Goal: Task Accomplishment & Management: Complete application form

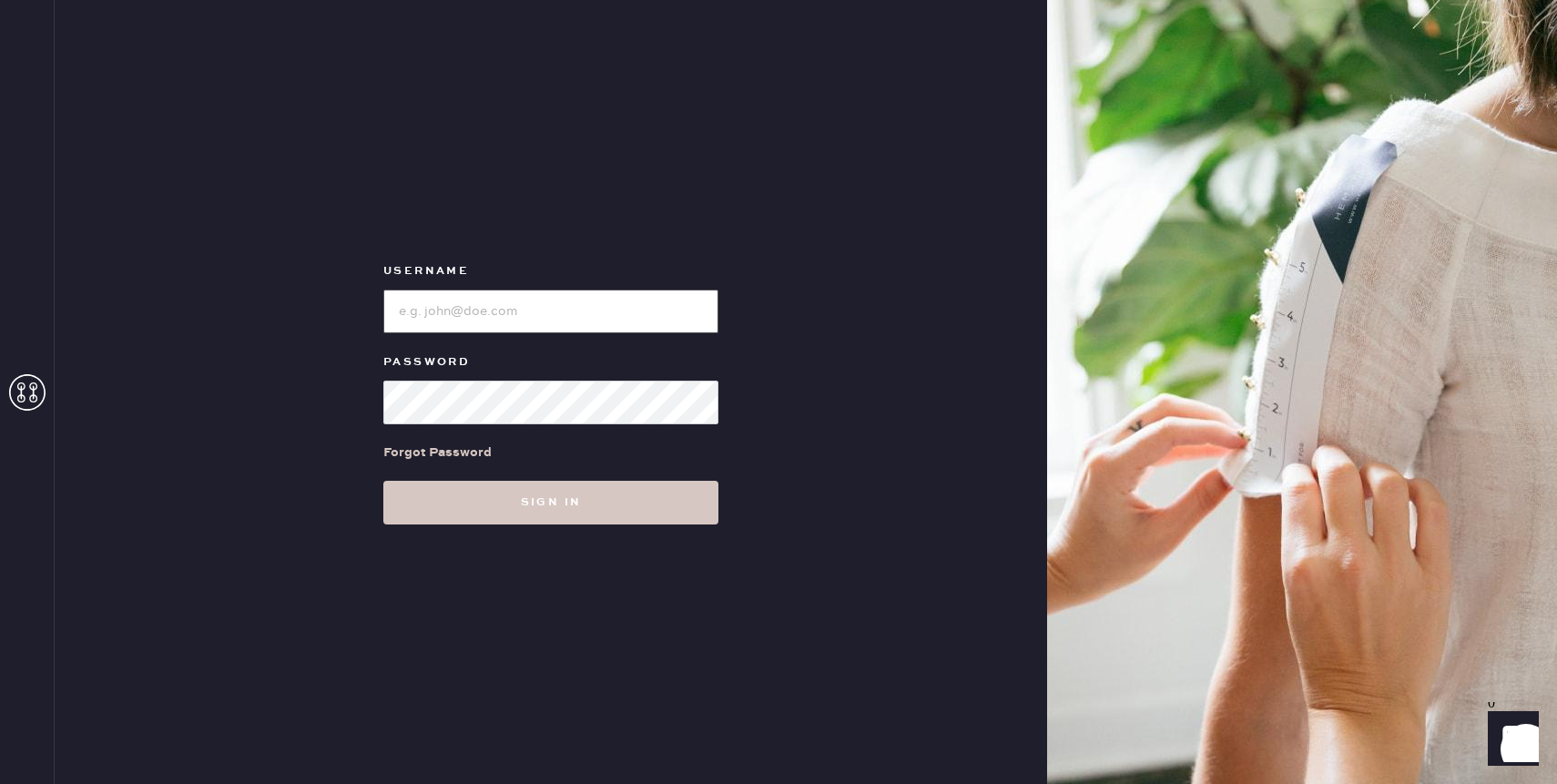
type input "reformationwhiteplains"
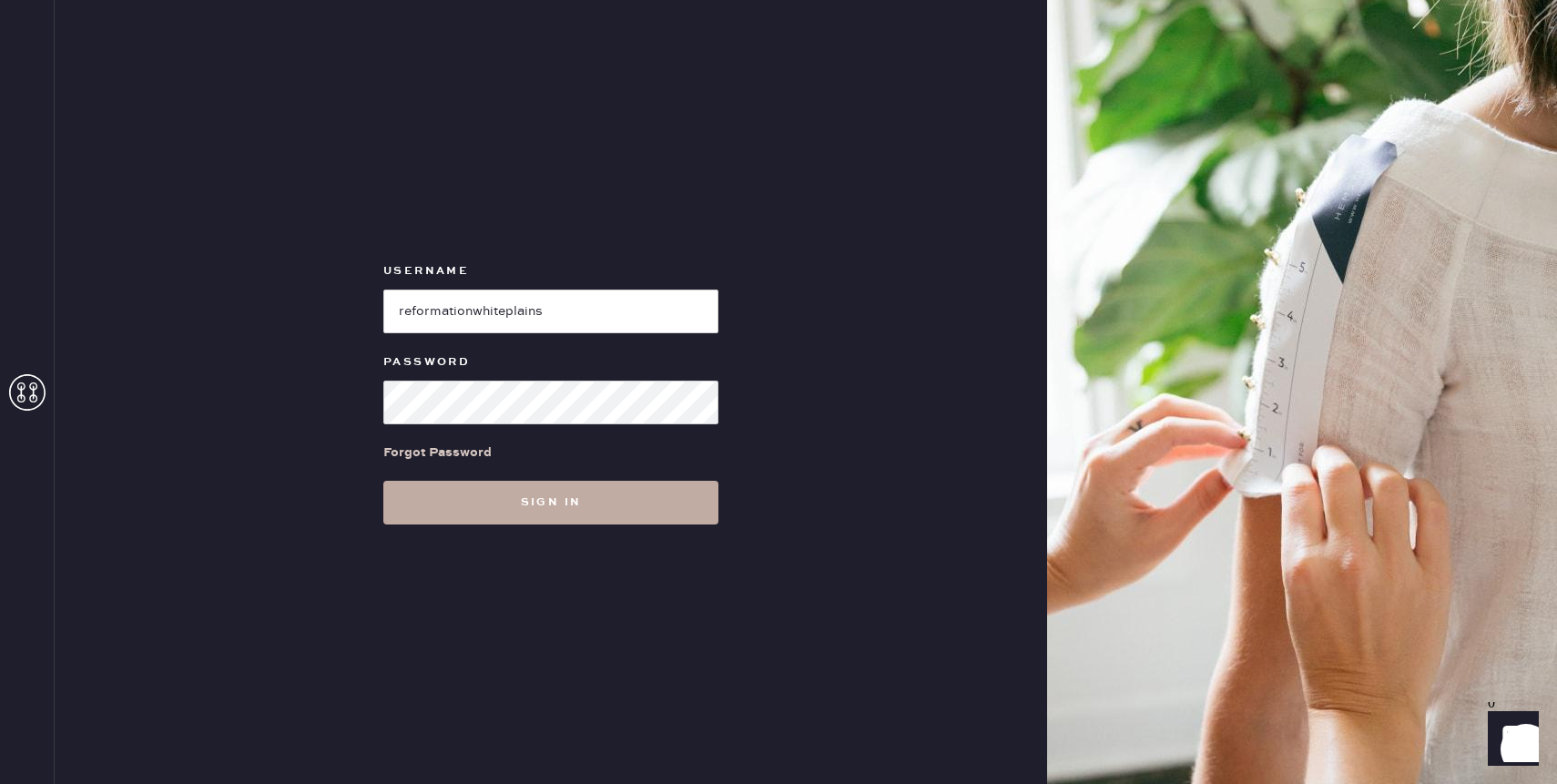
click at [597, 494] on button "Sign in" at bounding box center [551, 503] width 335 height 44
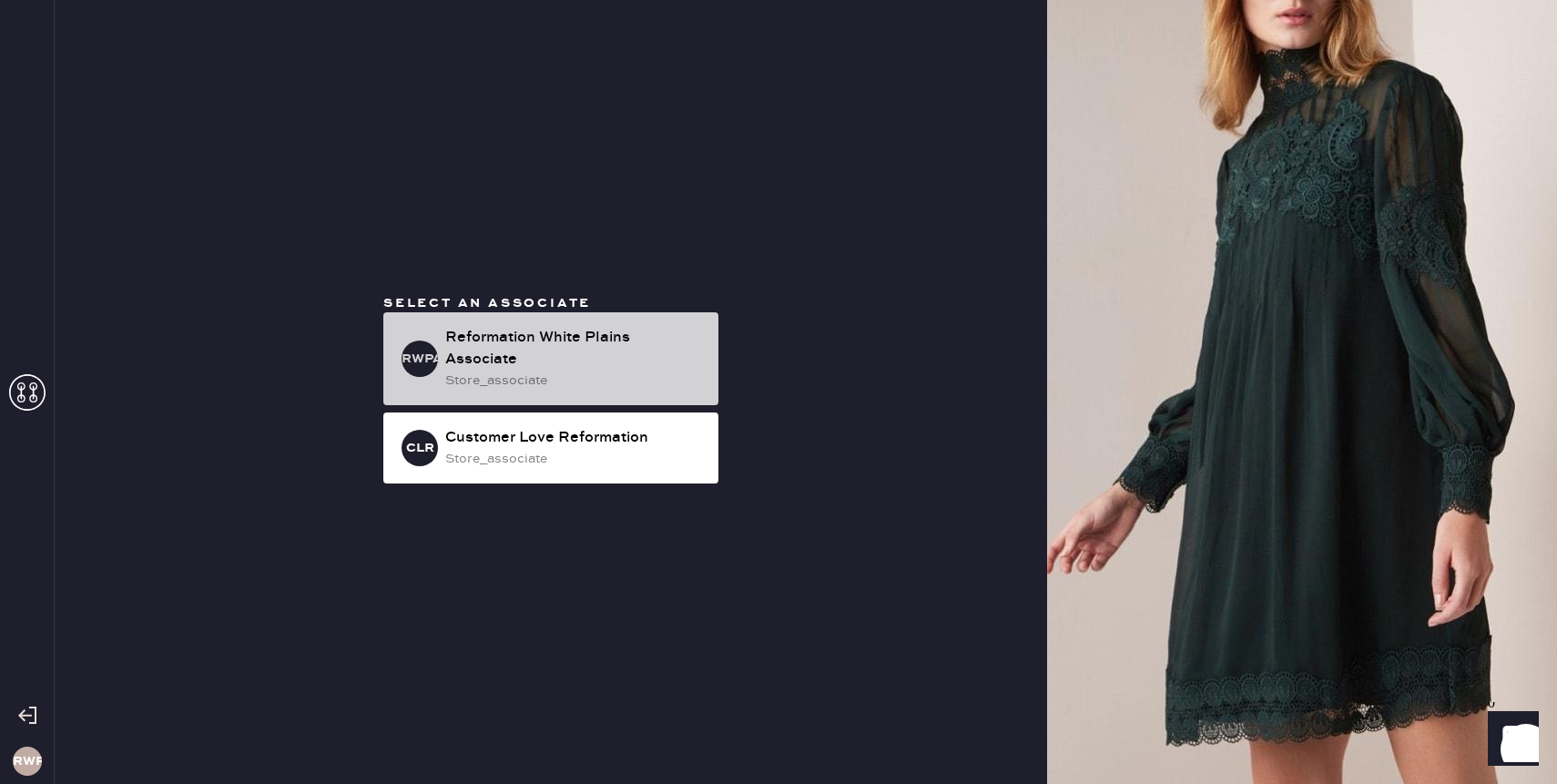
click at [533, 385] on div "RWPA Reformation [GEOGRAPHIC_DATA] Associate store_associate" at bounding box center [551, 359] width 335 height 93
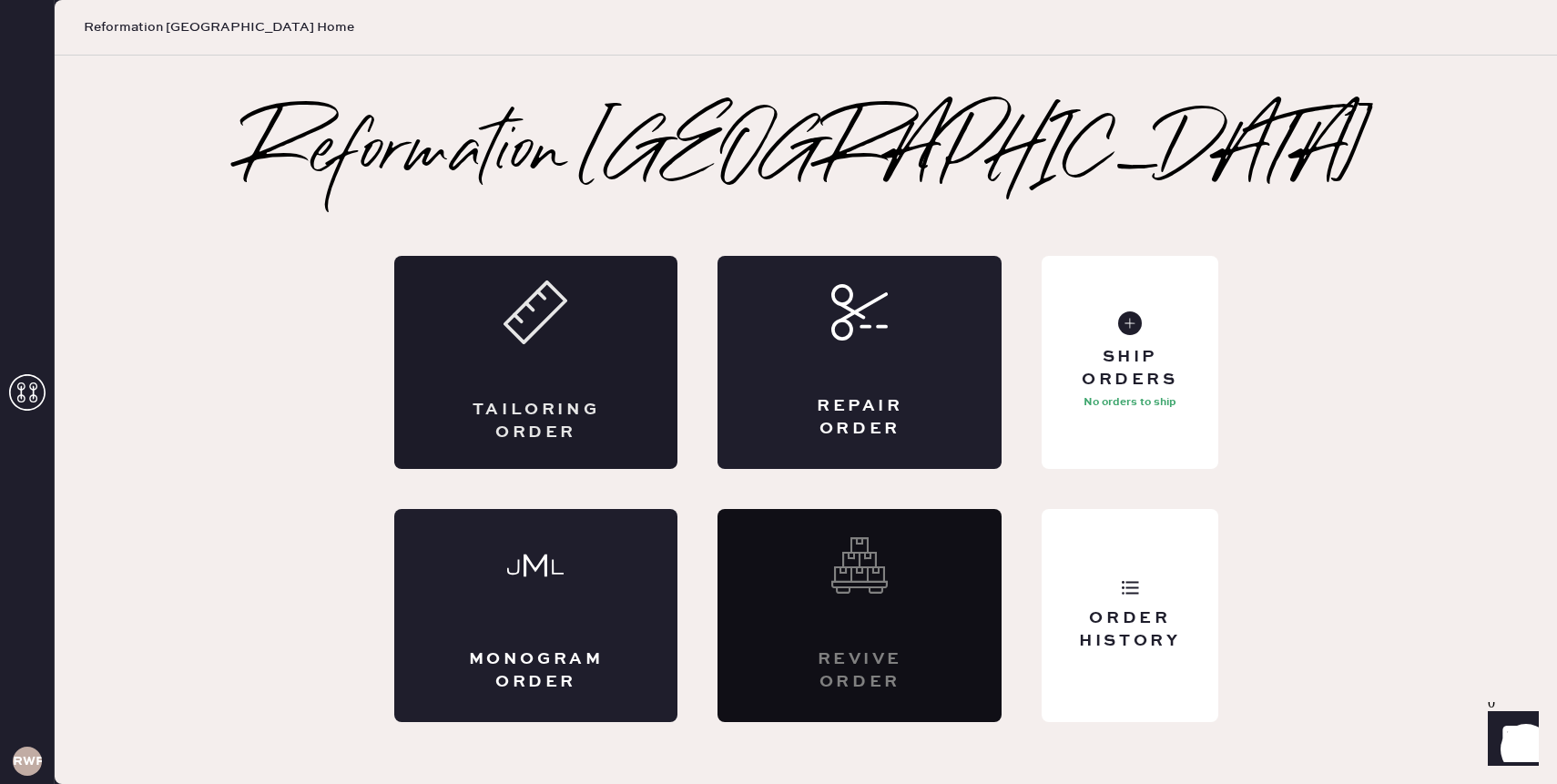
click at [583, 353] on div "Tailoring Order" at bounding box center [536, 361] width 284 height 213
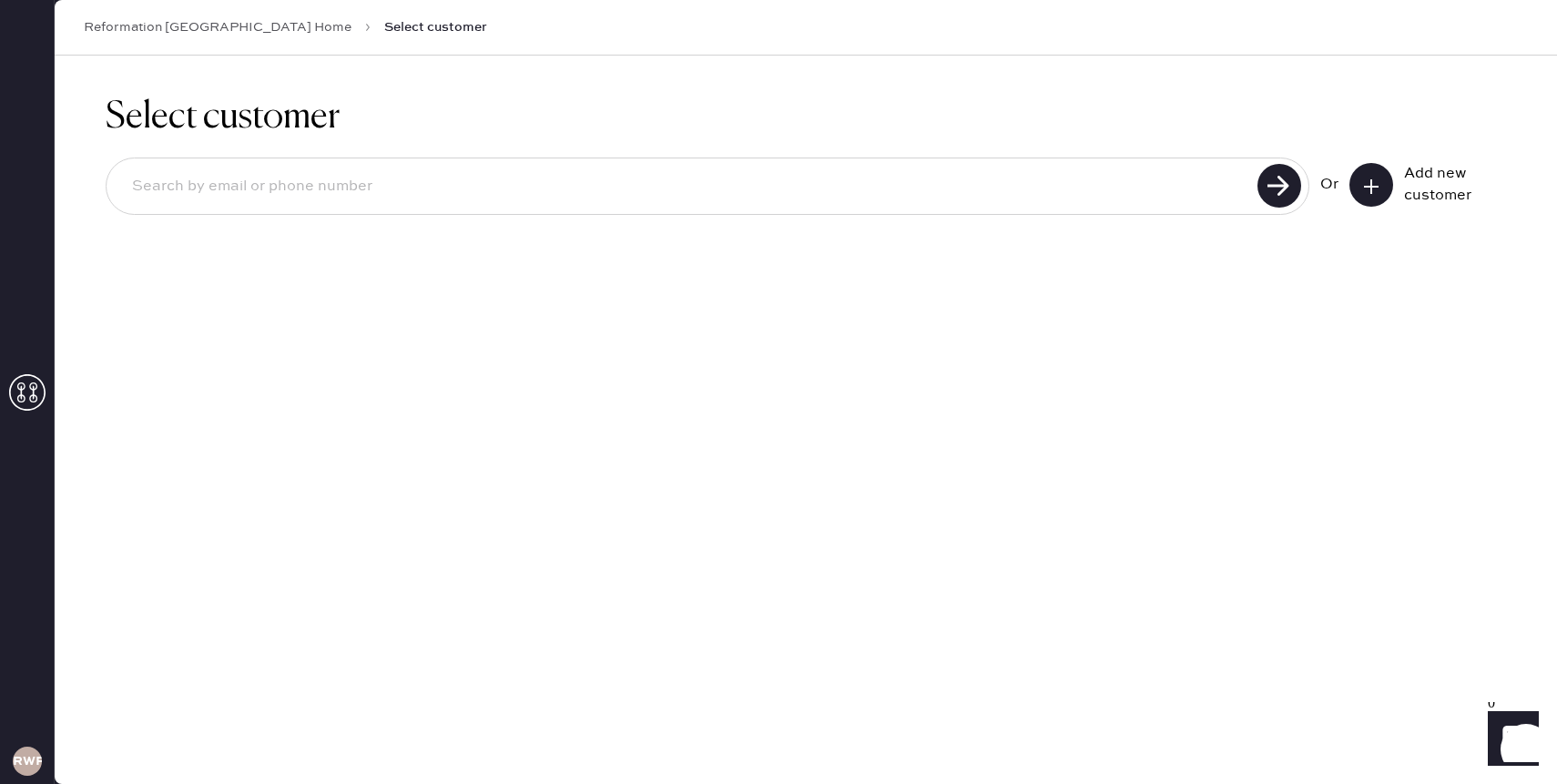
click at [356, 190] on input at bounding box center [685, 187] width 1135 height 42
click at [1373, 190] on icon at bounding box center [1372, 186] width 18 height 18
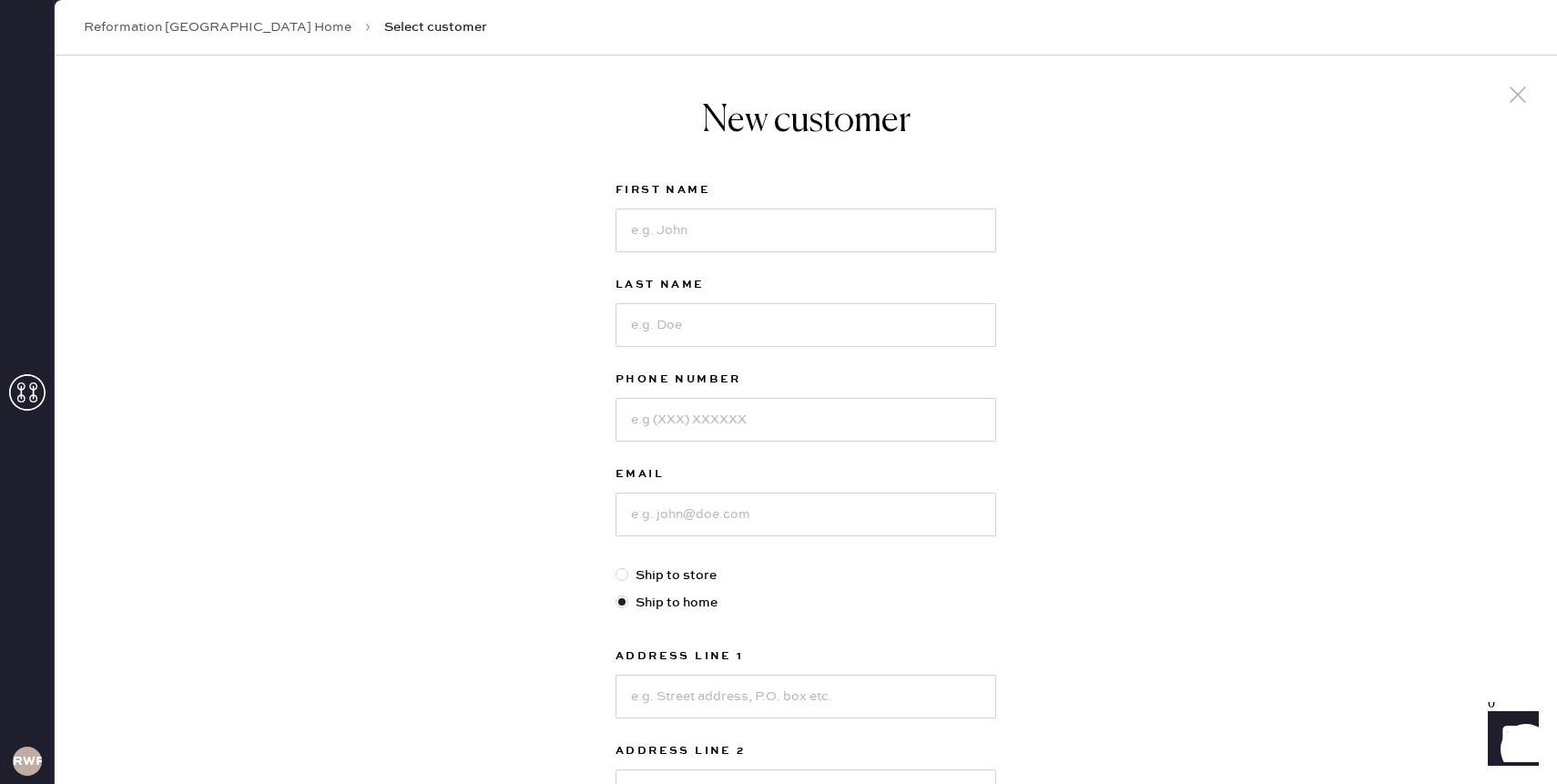
click at [1518, 98] on icon at bounding box center [1519, 95] width 27 height 27
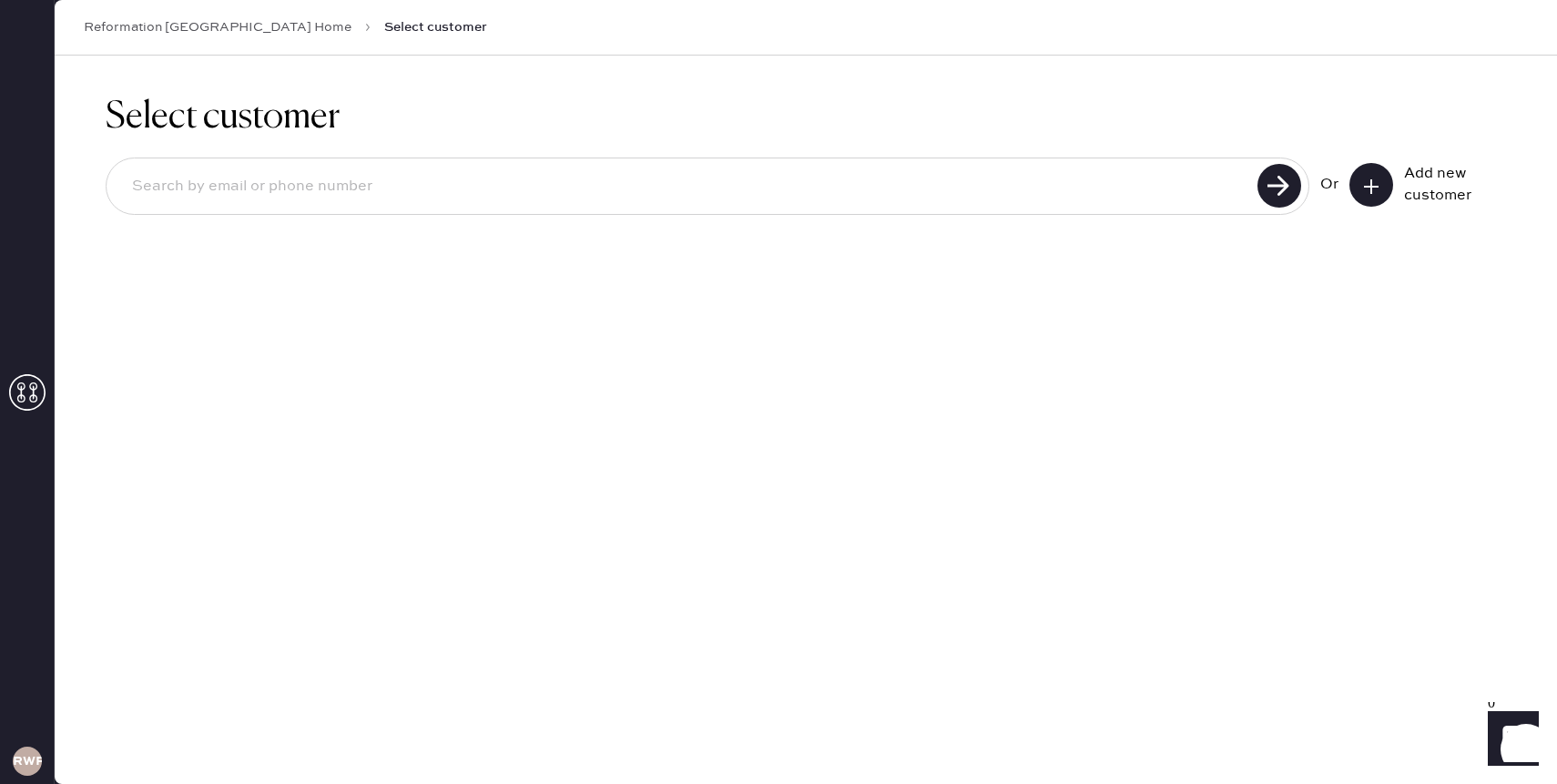
click at [563, 191] on input at bounding box center [685, 187] width 1135 height 42
type input "[PERSON_NAME][EMAIL_ADDRESS][PERSON_NAME][DOMAIN_NAME]"
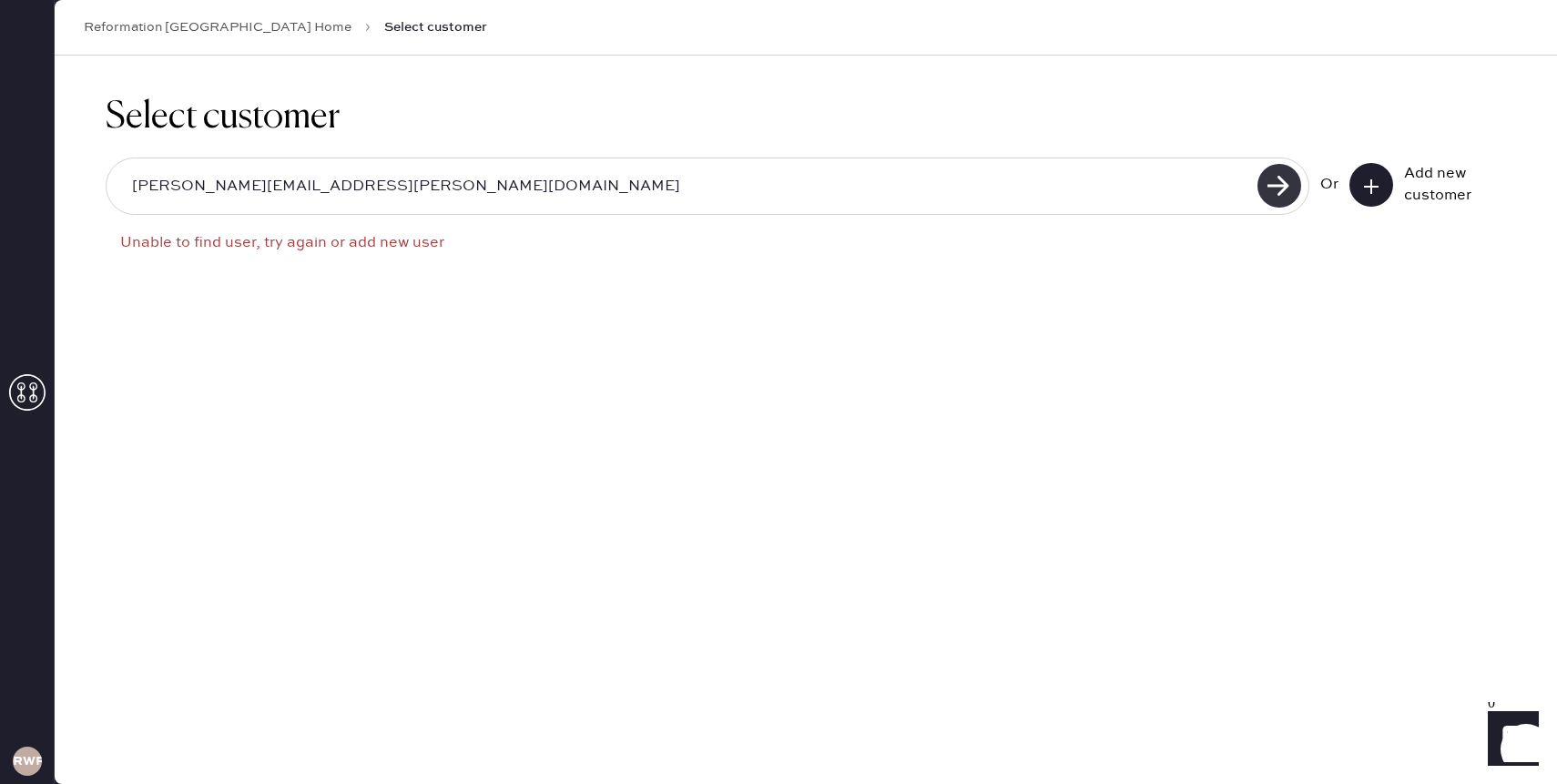
click at [1286, 181] on use at bounding box center [1279, 186] width 44 height 44
click at [1406, 195] on div "Add new customer" at bounding box center [1450, 185] width 91 height 44
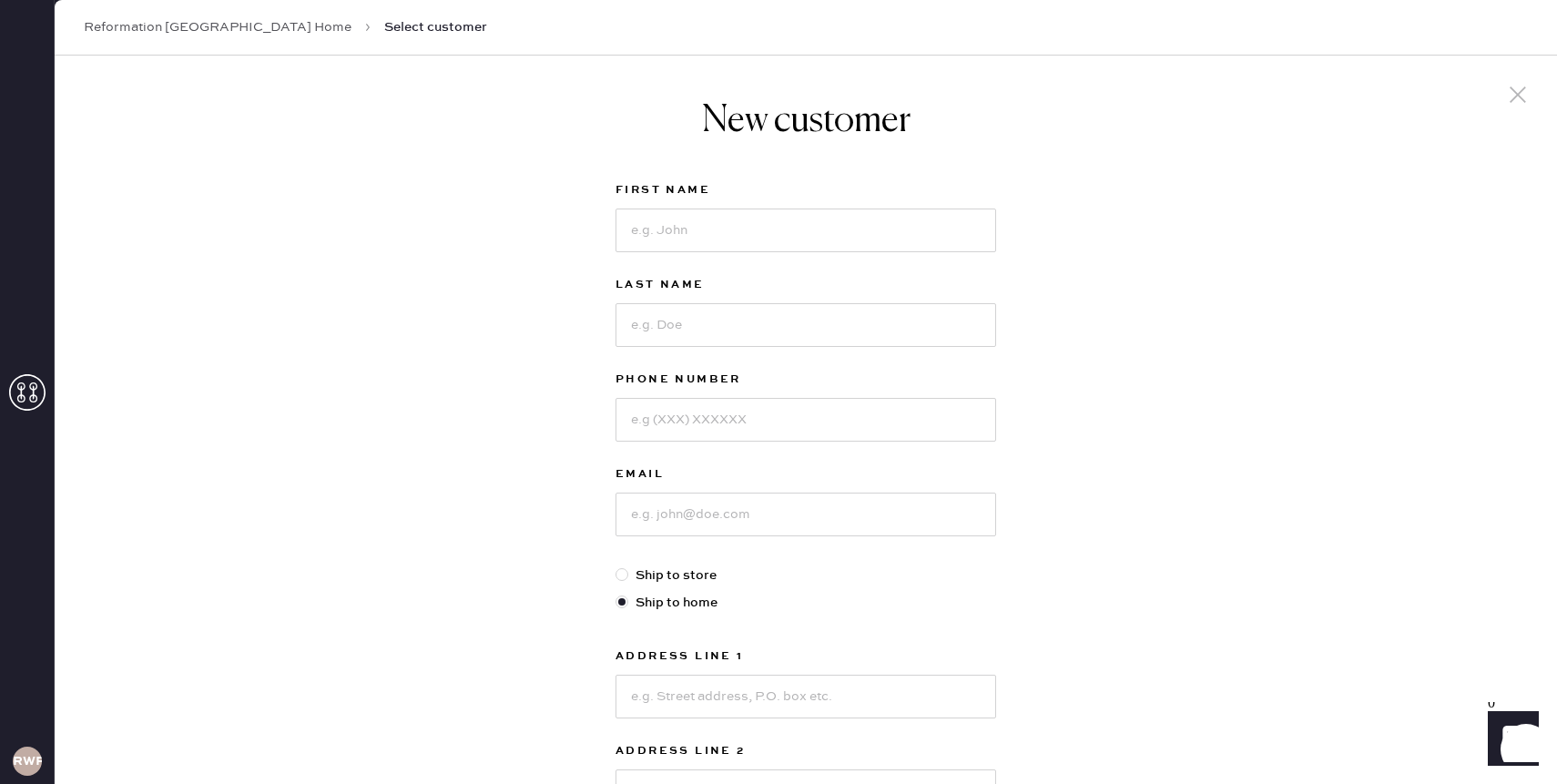
click at [746, 183] on label "First Name" at bounding box center [805, 190] width 381 height 22
click at [758, 205] on div at bounding box center [805, 228] width 381 height 47
click at [758, 229] on input at bounding box center [805, 230] width 381 height 44
type input "[PERSON_NAME]"
click at [674, 336] on input at bounding box center [805, 325] width 381 height 44
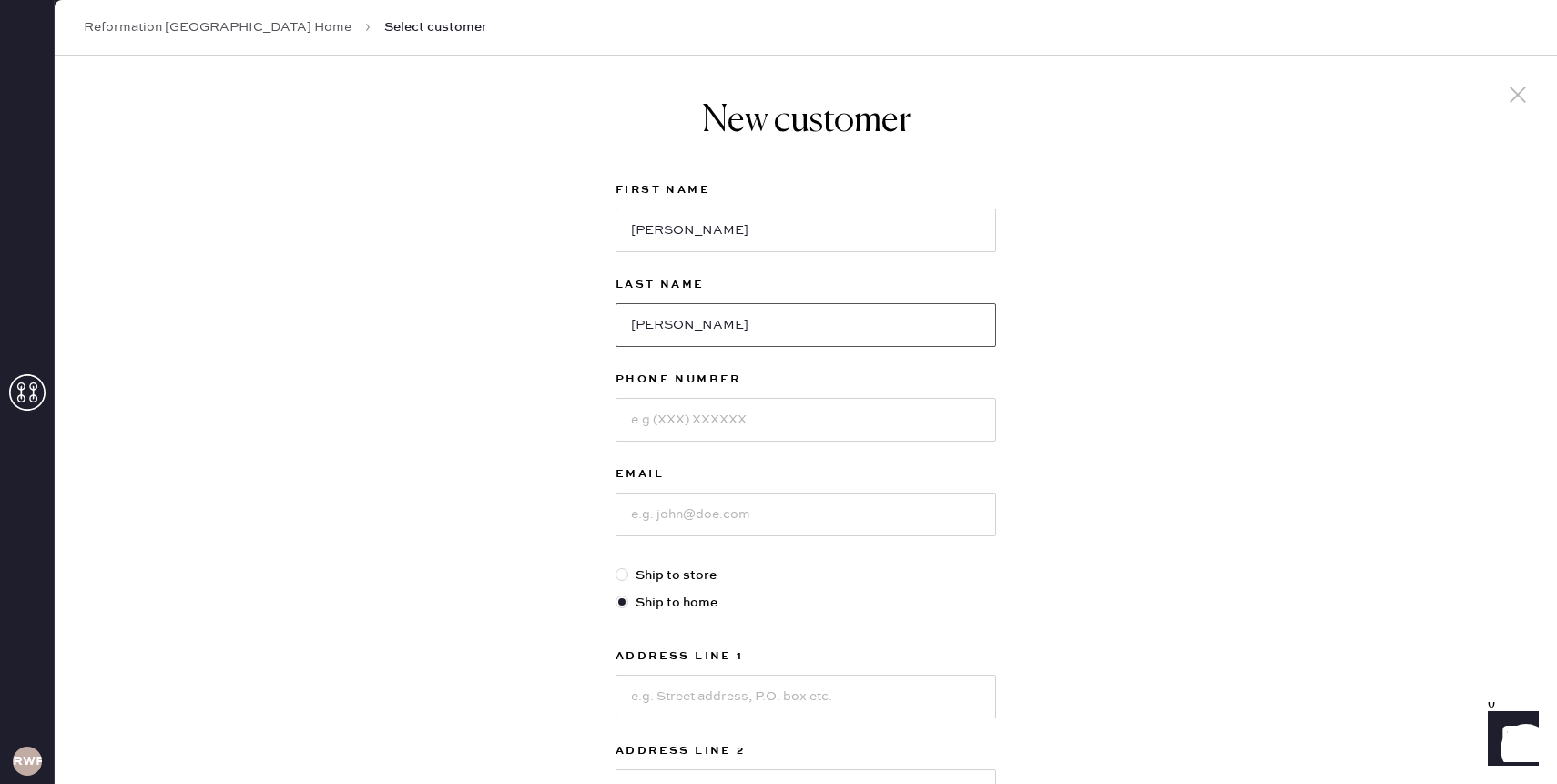
type input "[PERSON_NAME]"
click at [683, 418] on input at bounding box center [805, 420] width 381 height 44
type input "9293263484"
click at [691, 506] on input at bounding box center [805, 515] width 381 height 44
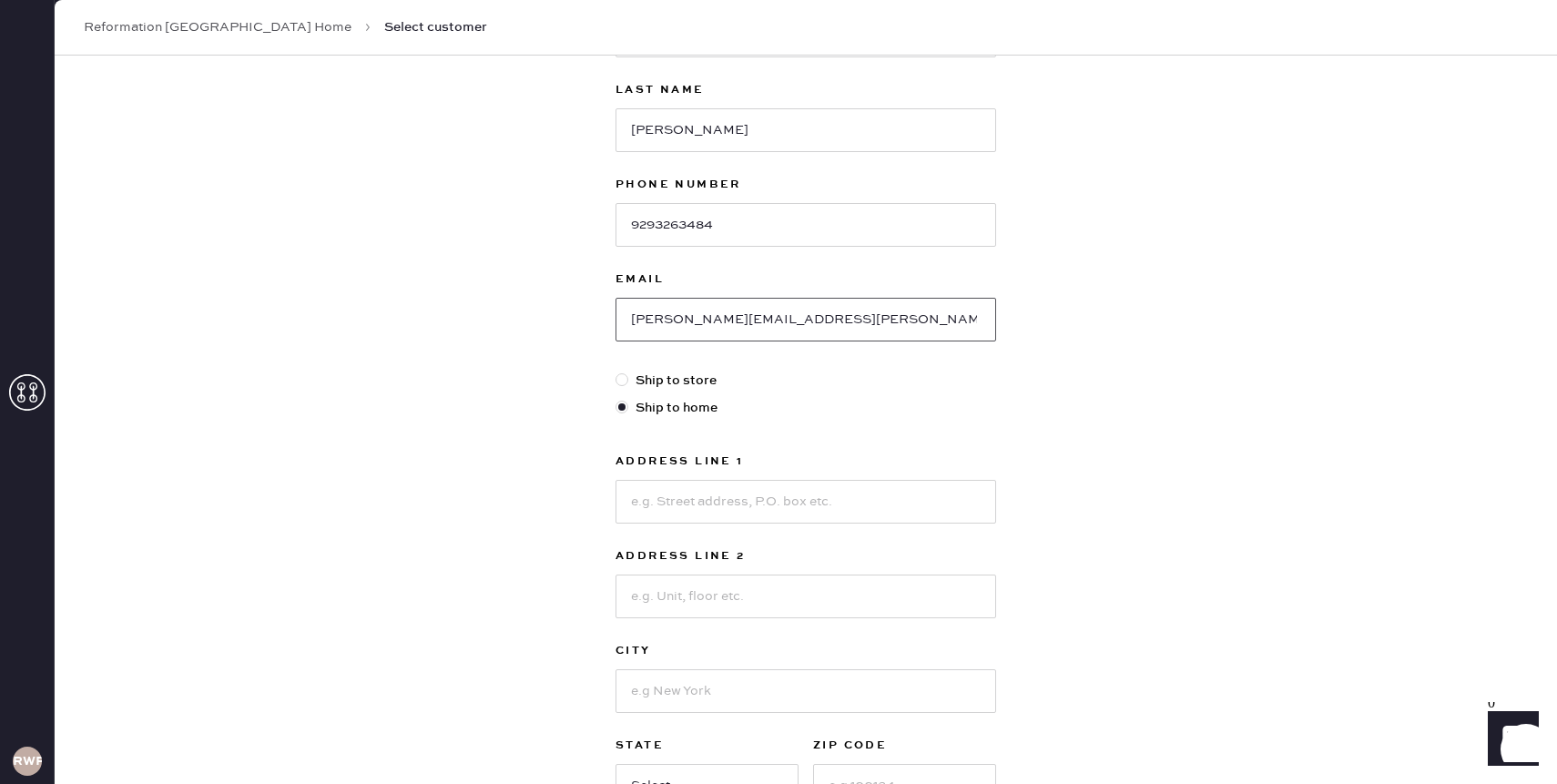
scroll to position [246, 0]
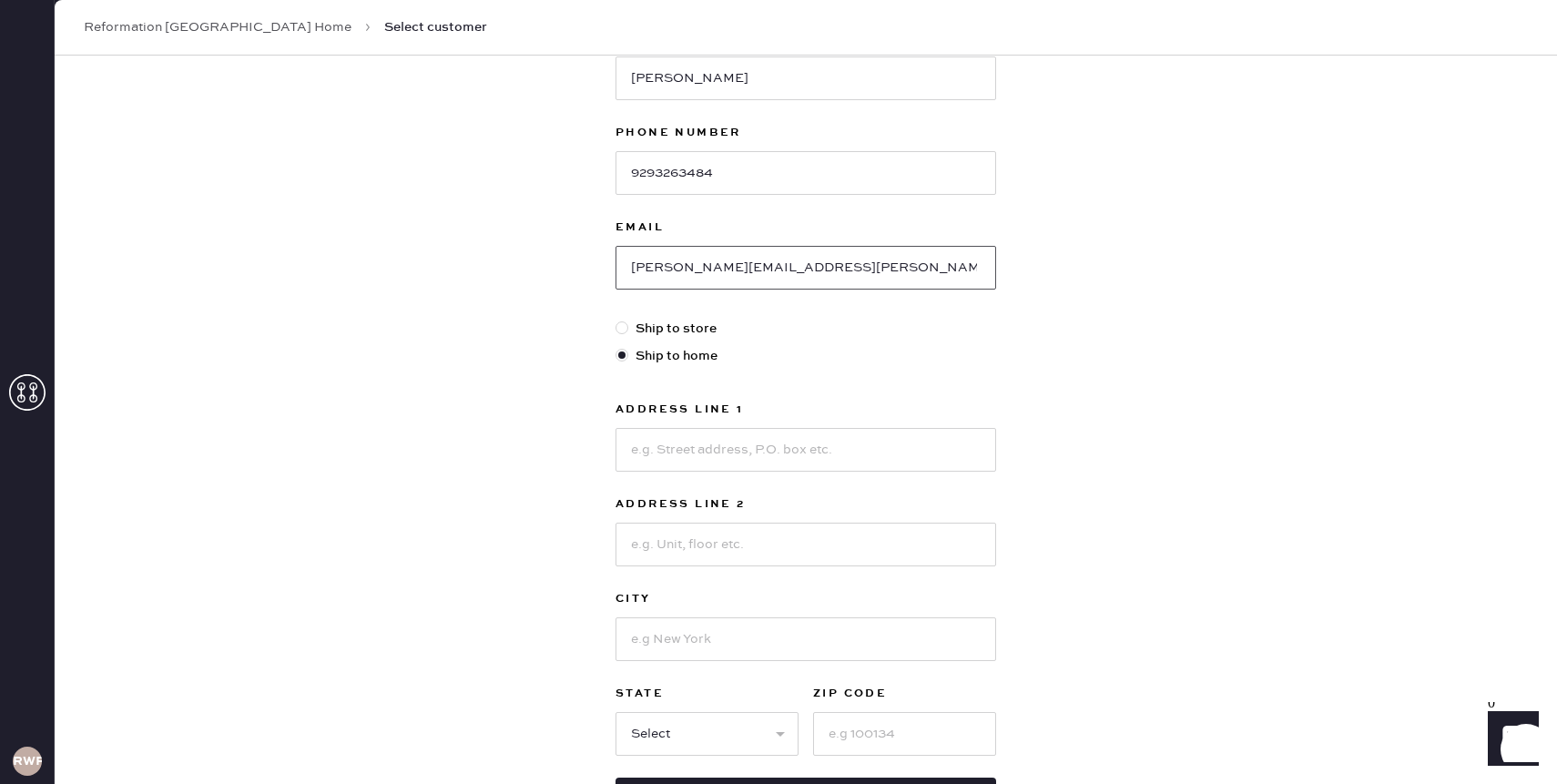
type input "[PERSON_NAME][EMAIL_ADDRESS][PERSON_NAME][DOMAIN_NAME]"
click at [787, 436] on input at bounding box center [805, 450] width 381 height 44
type input "[STREET_ADDRESS]"
click at [741, 560] on input at bounding box center [805, 544] width 381 height 44
type input "2"
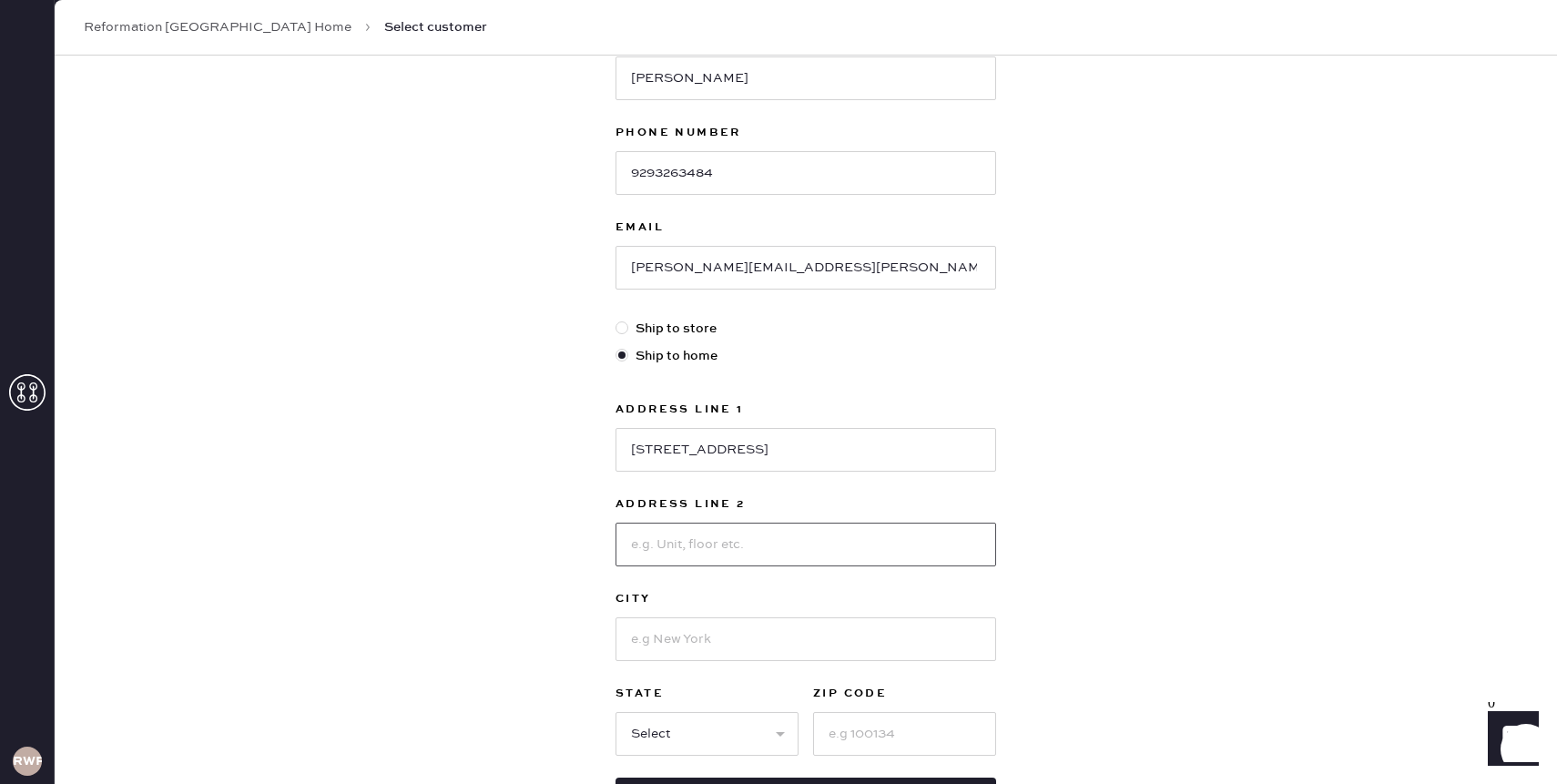
type input "2"
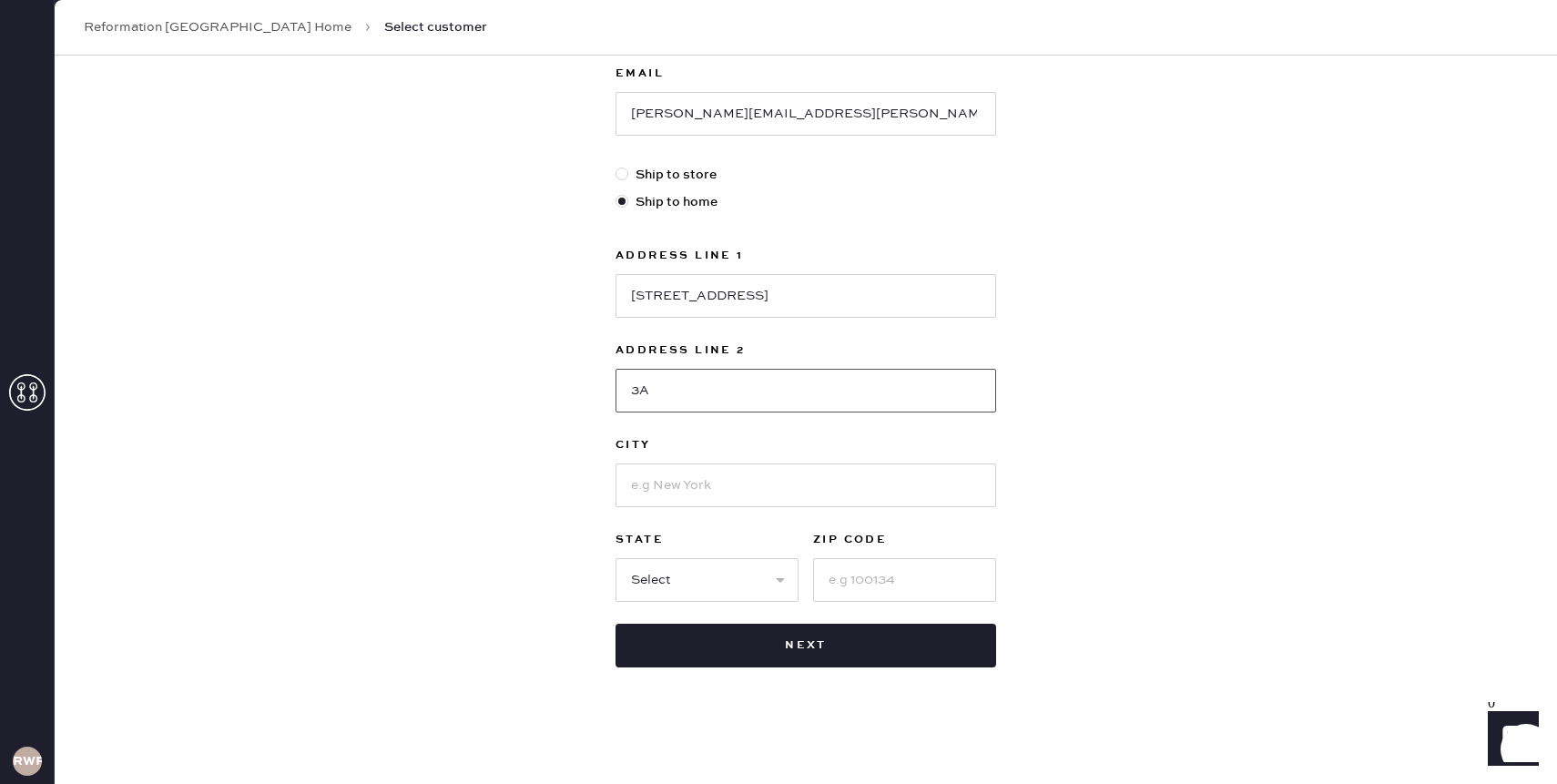
type input "3A"
click at [725, 482] on input at bounding box center [805, 486] width 381 height 44
type input "[US_STATE]"
click at [763, 578] on select "Select AK AL AR AZ CA CO CT [GEOGRAPHIC_DATA] DE FL [GEOGRAPHIC_DATA] HI [GEOGR…" at bounding box center [707, 580] width 183 height 44
select select "NY"
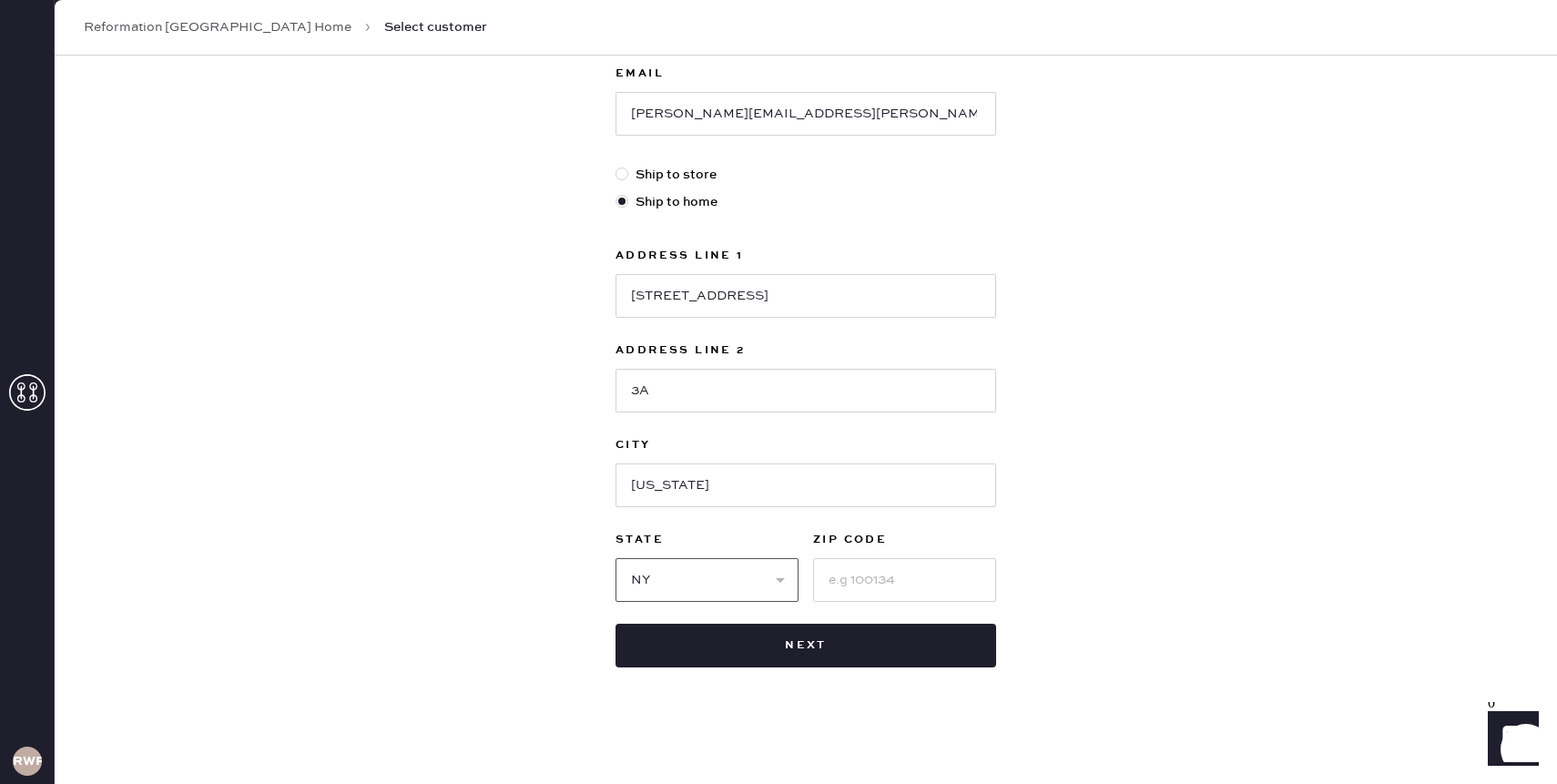
click at [615, 558] on select "Select AK AL AR AZ CA CO CT [GEOGRAPHIC_DATA] DE FL [GEOGRAPHIC_DATA] HI [GEOGR…" at bounding box center [707, 580] width 183 height 44
click at [856, 575] on input at bounding box center [905, 580] width 183 height 44
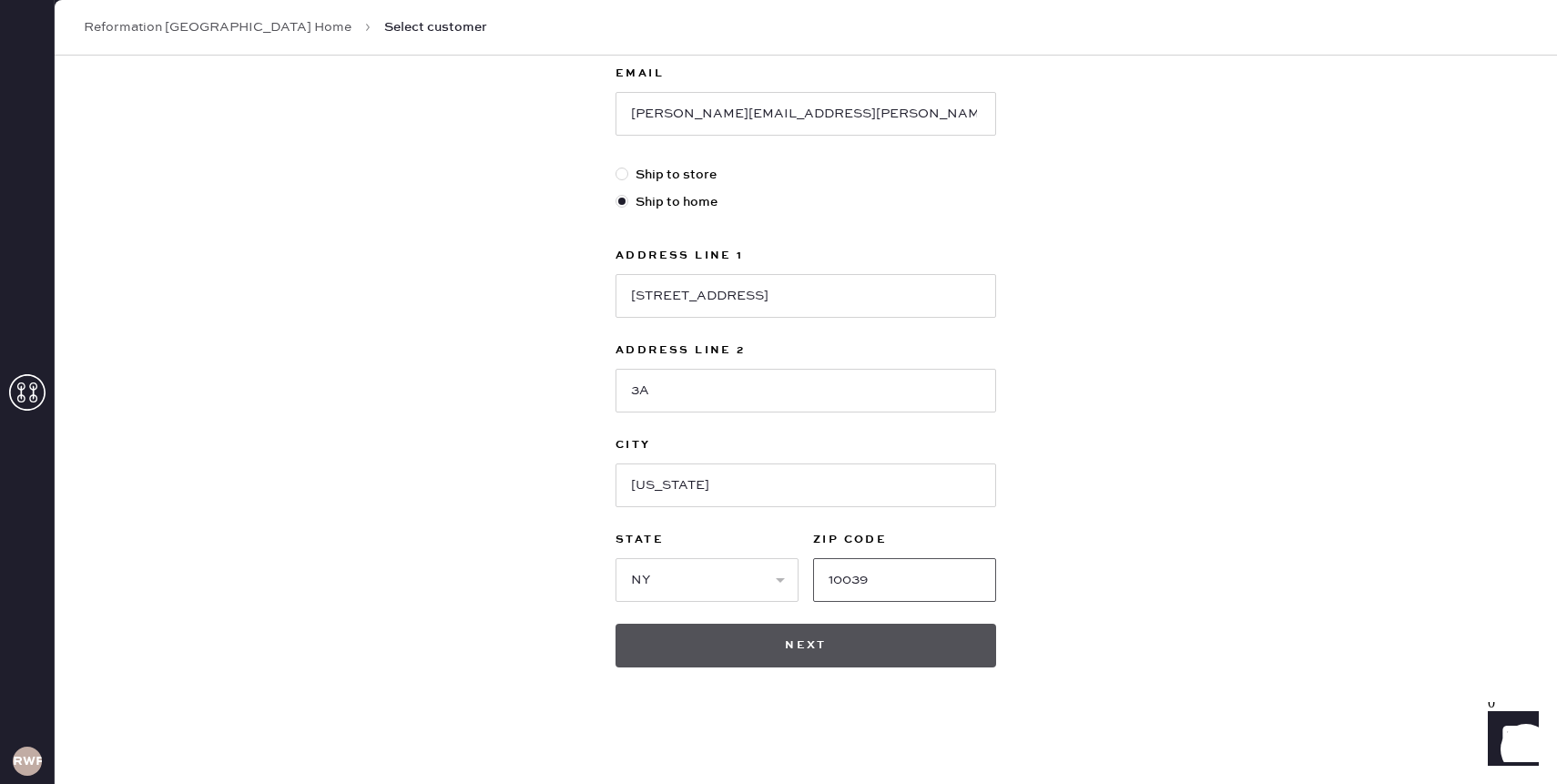
type input "10039"
click at [865, 643] on button "Next" at bounding box center [805, 645] width 381 height 44
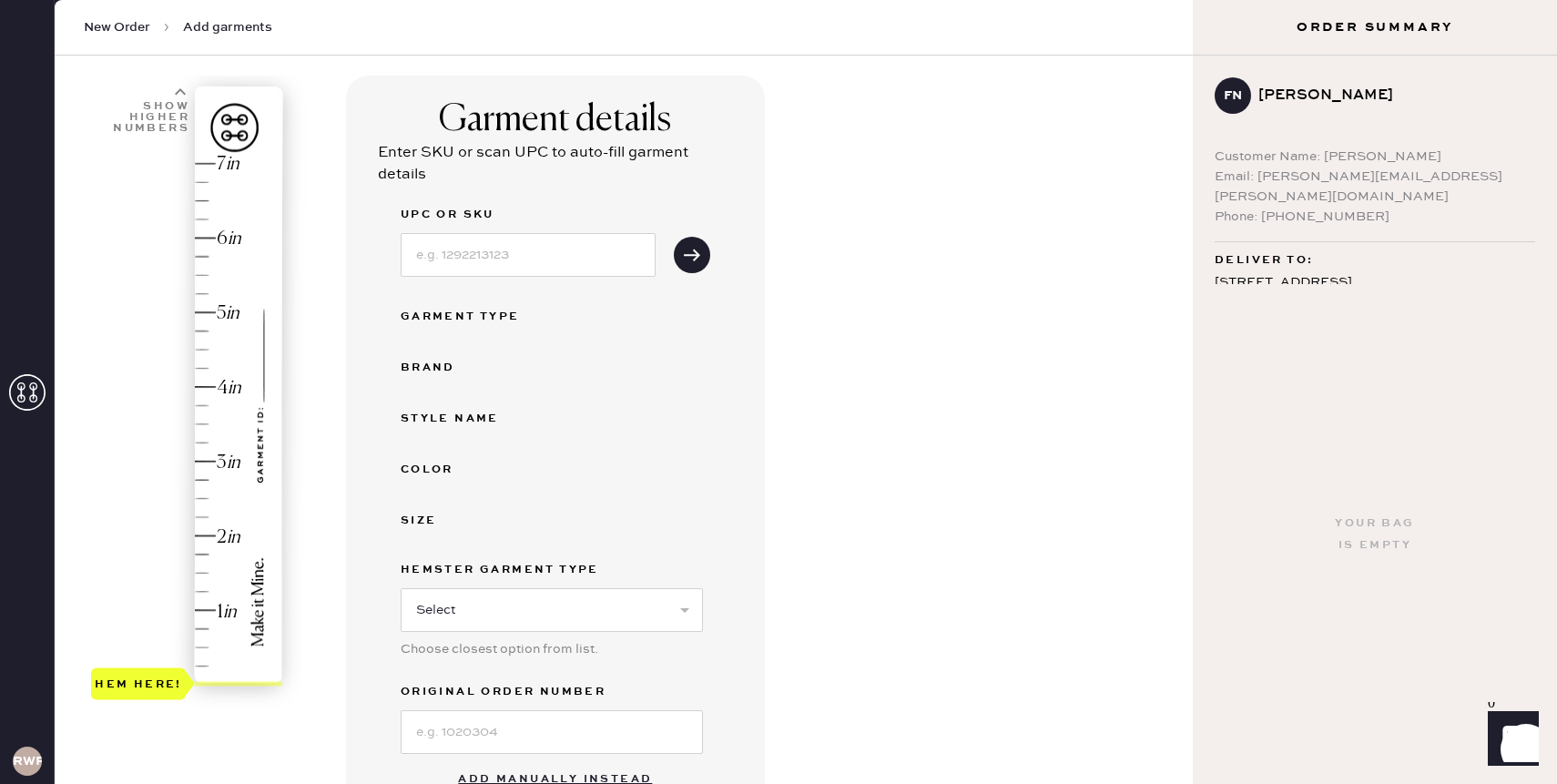
scroll to position [110, 0]
click at [482, 261] on input at bounding box center [528, 251] width 255 height 44
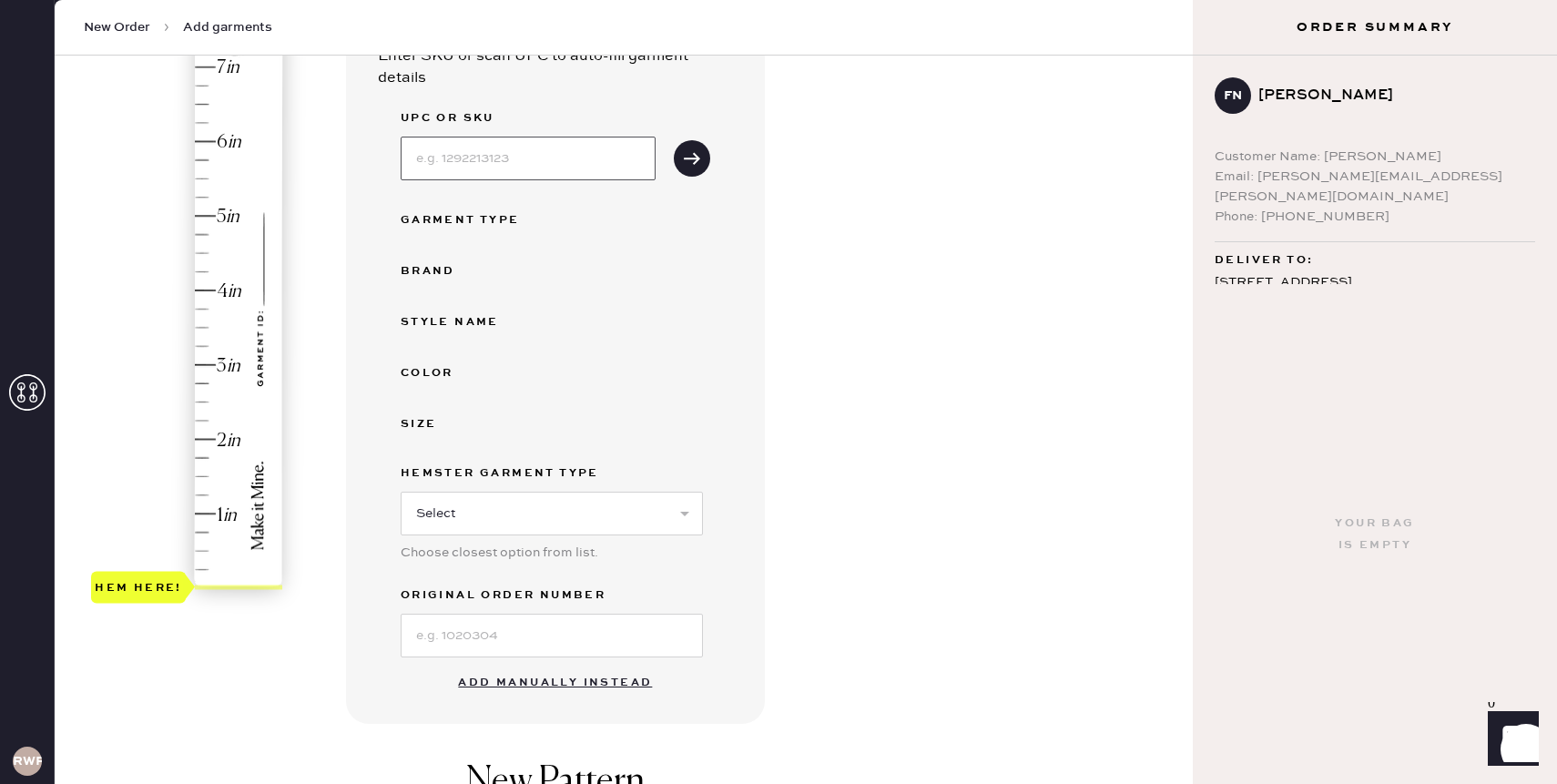
scroll to position [234, 0]
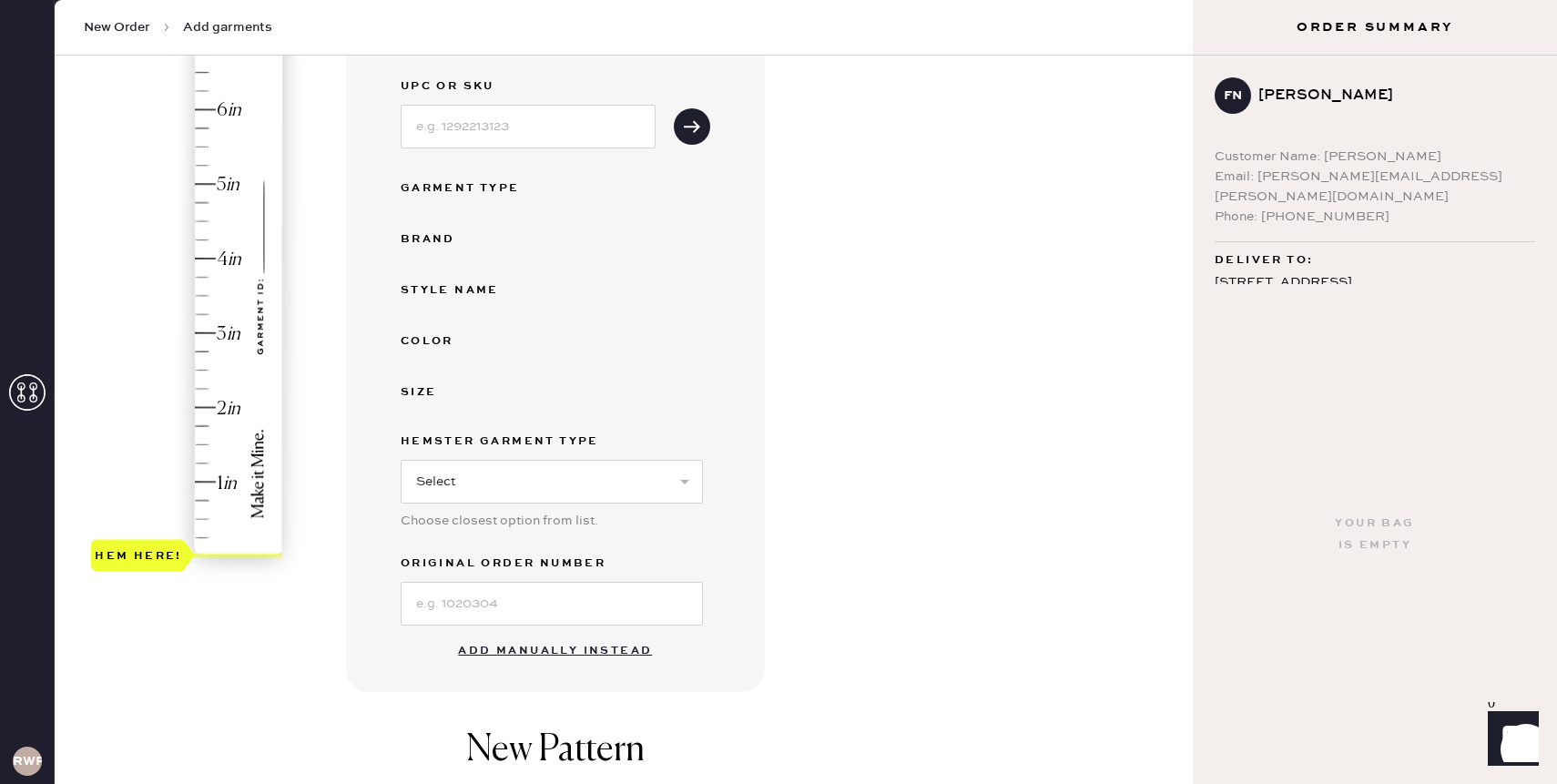
click at [537, 652] on button "Add manually instead" at bounding box center [555, 651] width 216 height 37
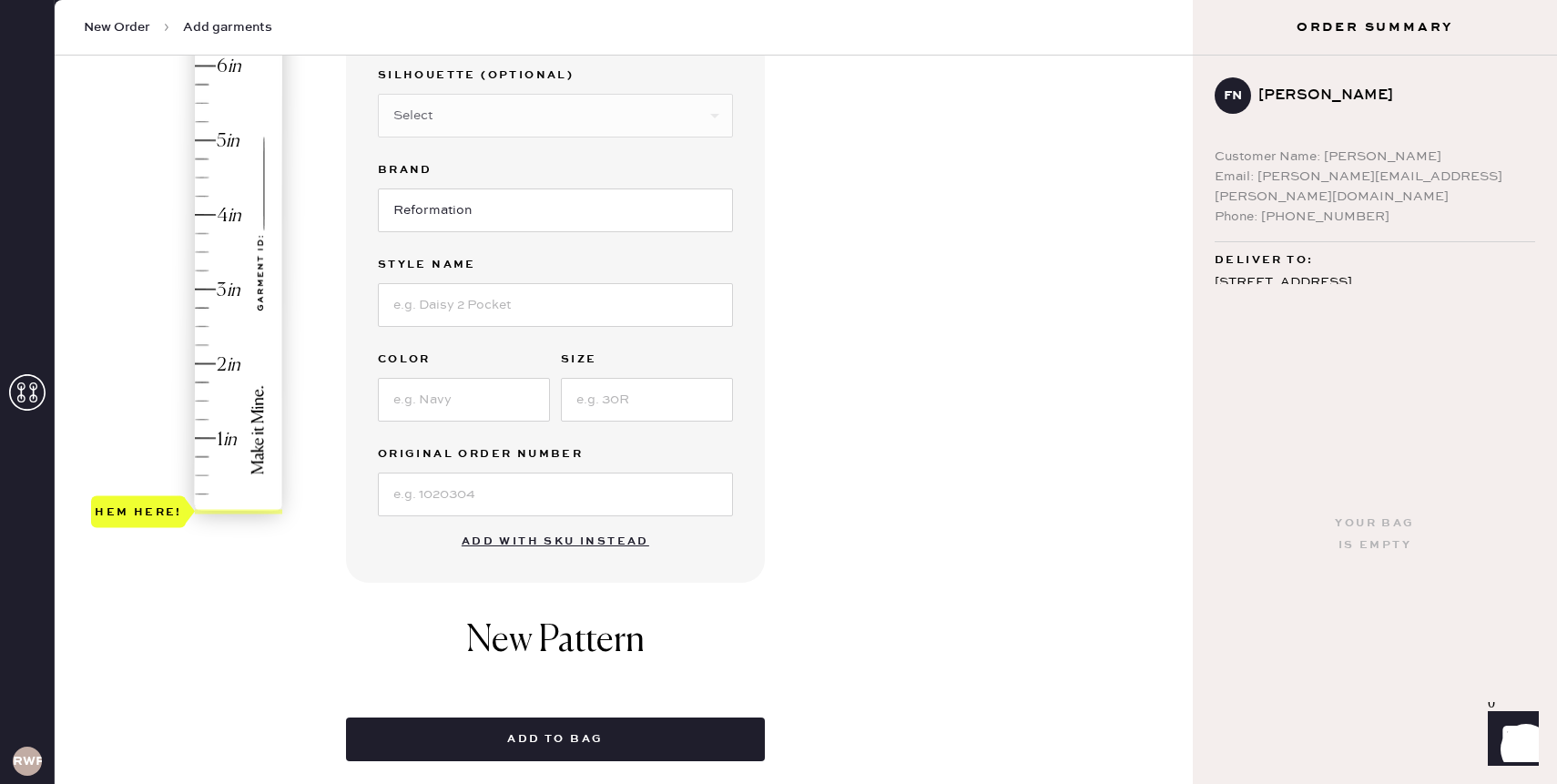
scroll to position [302, 0]
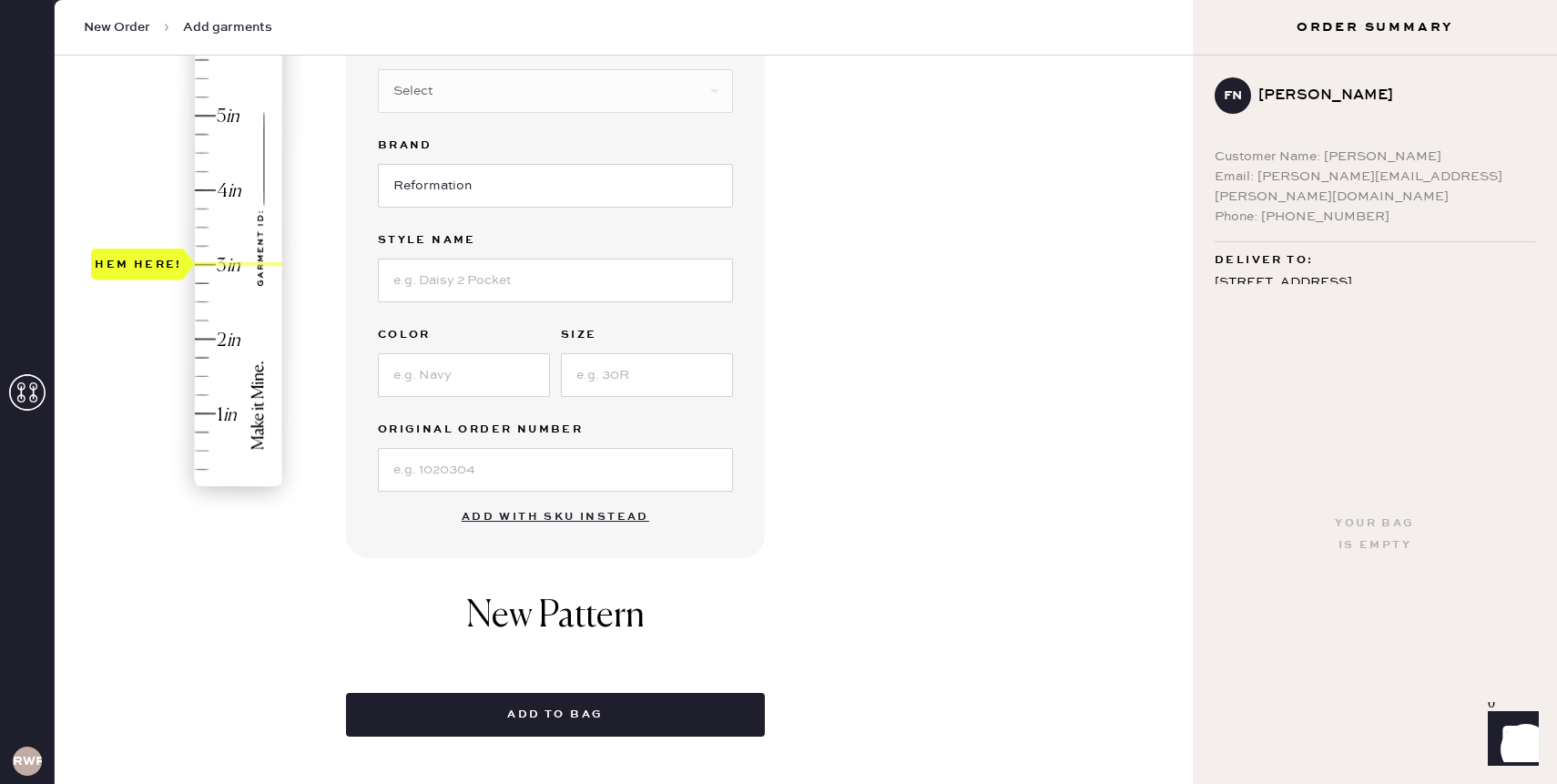
click at [208, 264] on div "Hem here!" at bounding box center [188, 227] width 194 height 537
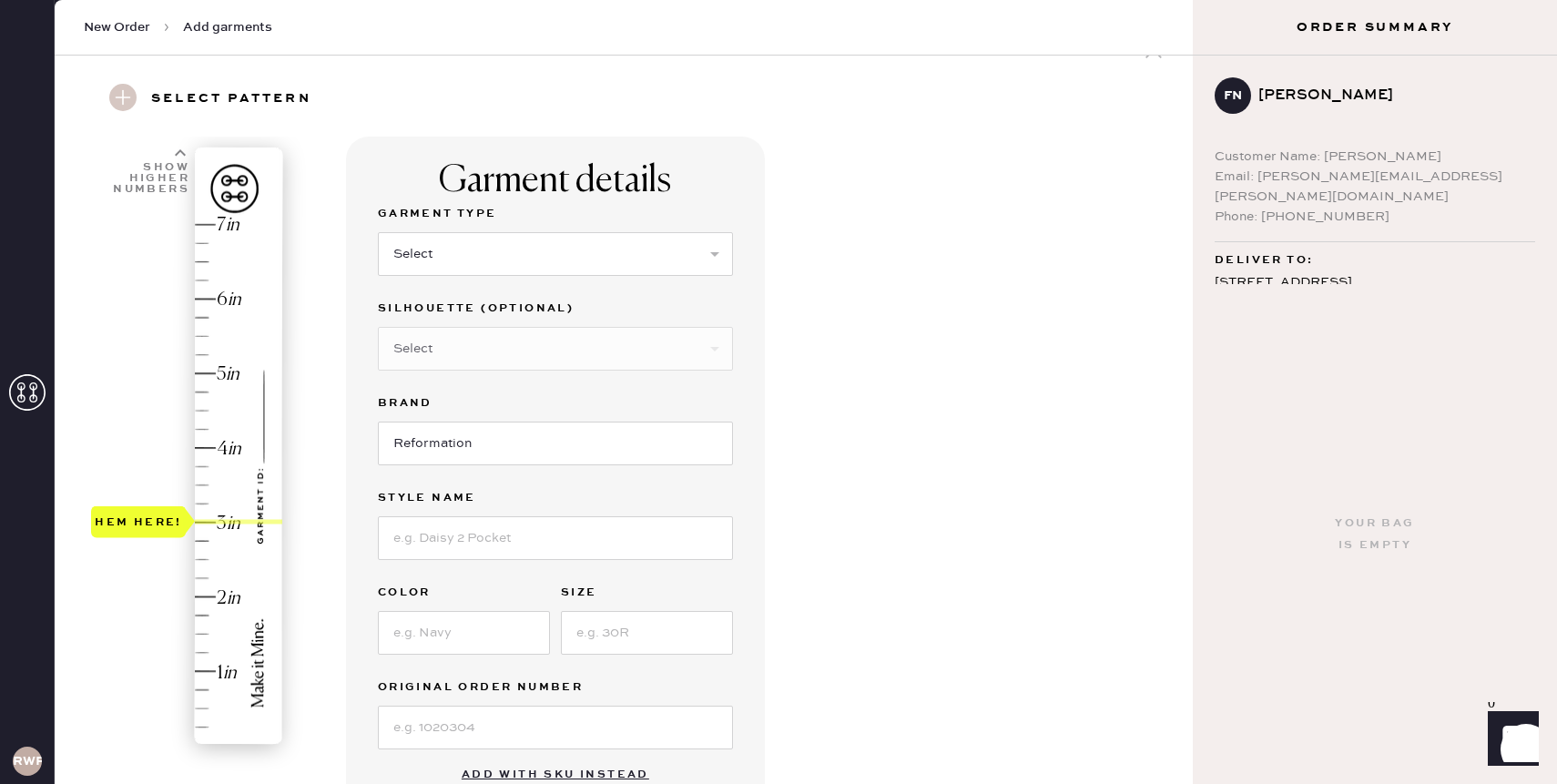
scroll to position [0, 0]
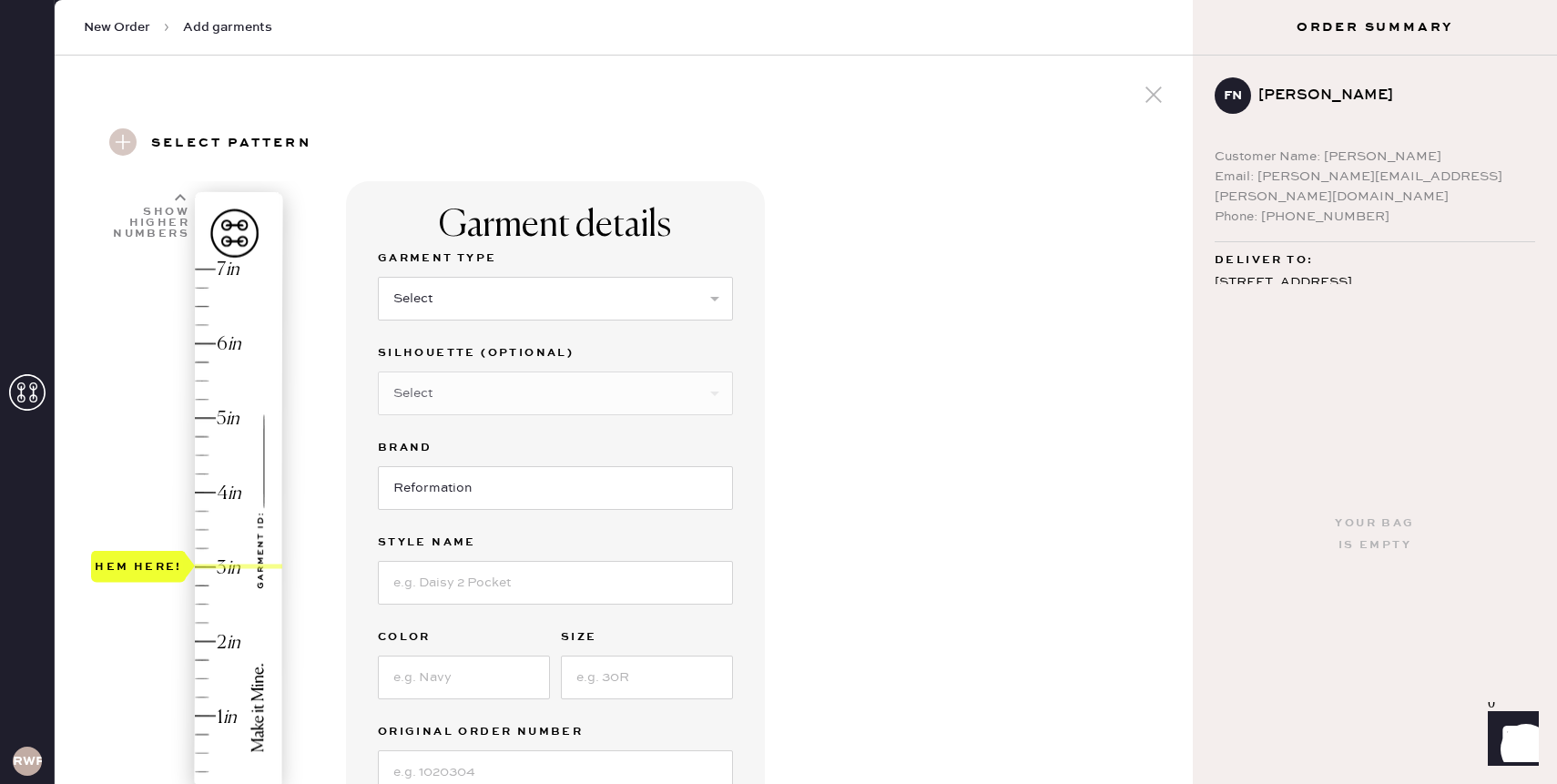
click at [1153, 98] on icon at bounding box center [1154, 95] width 27 height 27
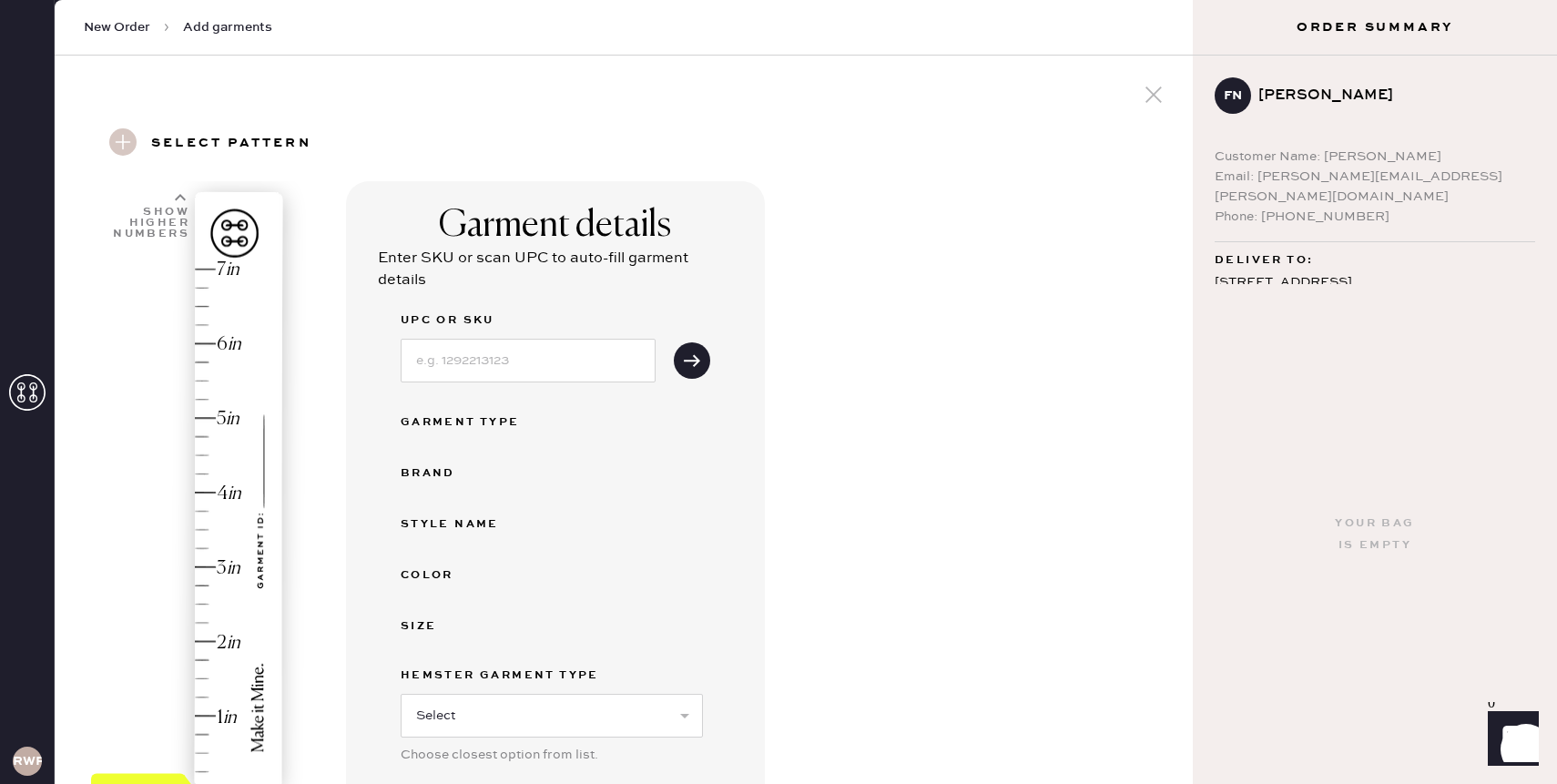
click at [1152, 84] on icon at bounding box center [1154, 95] width 27 height 27
click at [28, 386] on icon at bounding box center [27, 392] width 37 height 37
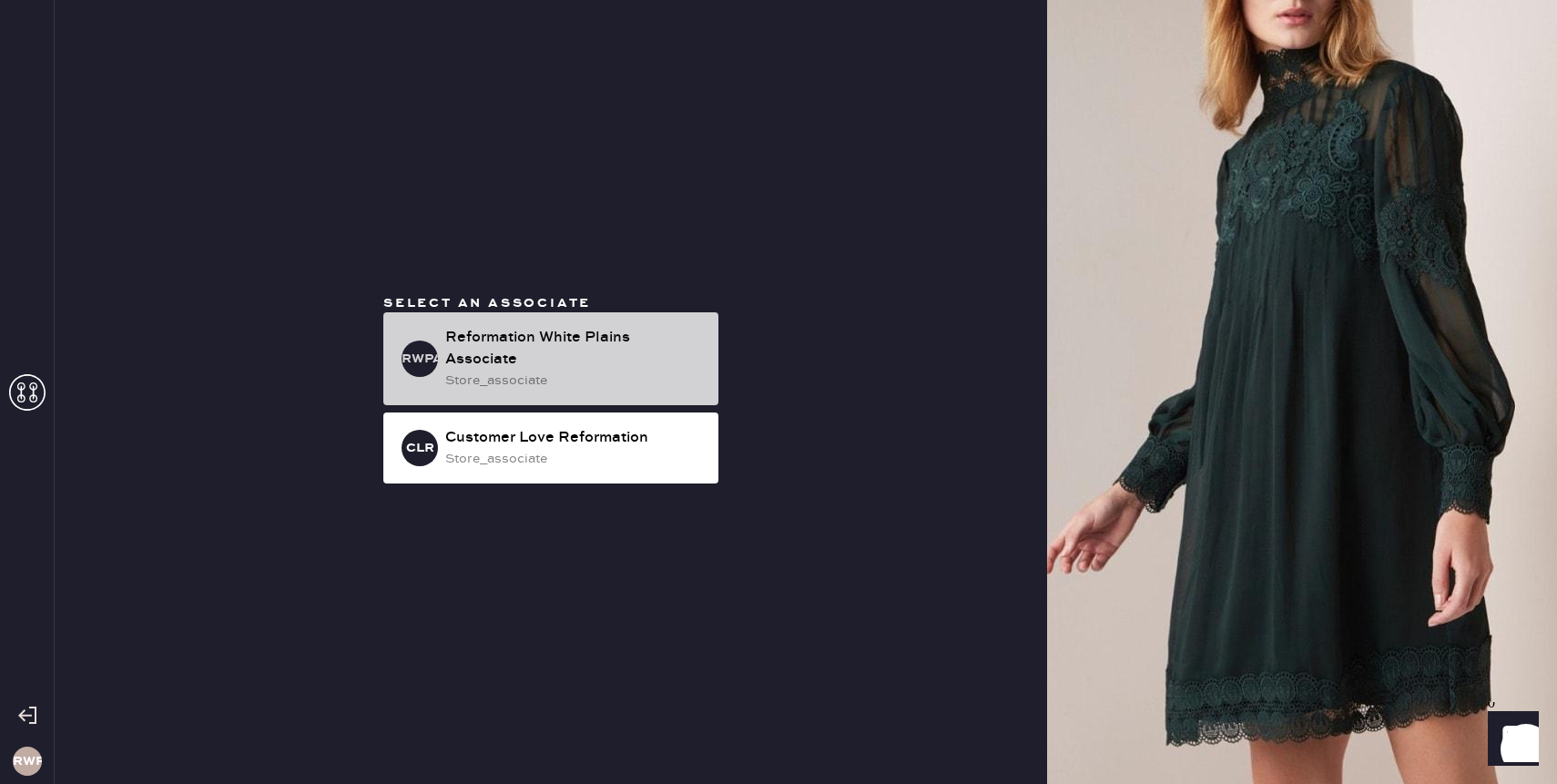
click at [674, 350] on div "Reformation White Plains Associate" at bounding box center [574, 349] width 258 height 44
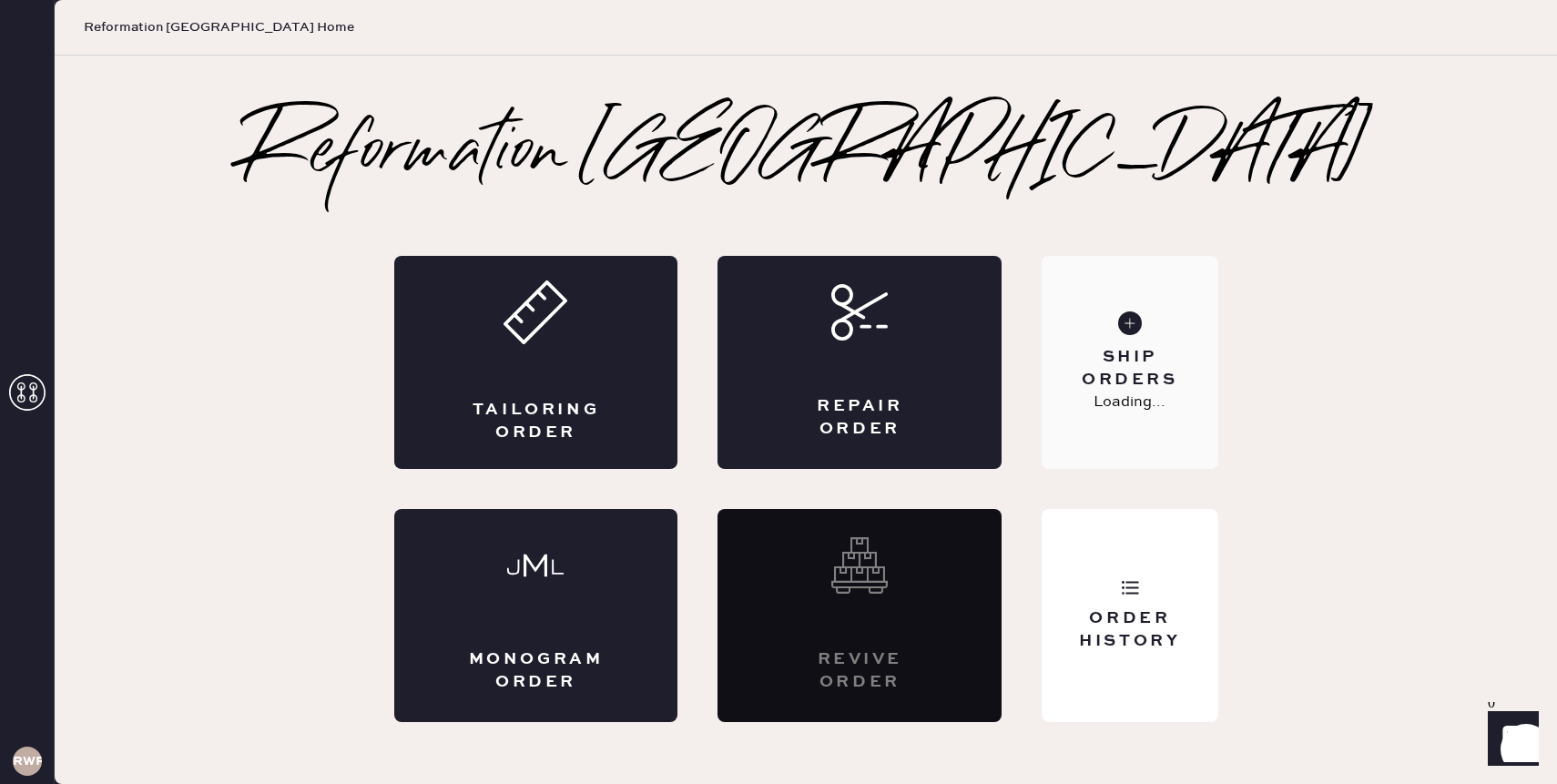
click at [1127, 367] on div "Ship Orders" at bounding box center [1130, 369] width 147 height 46
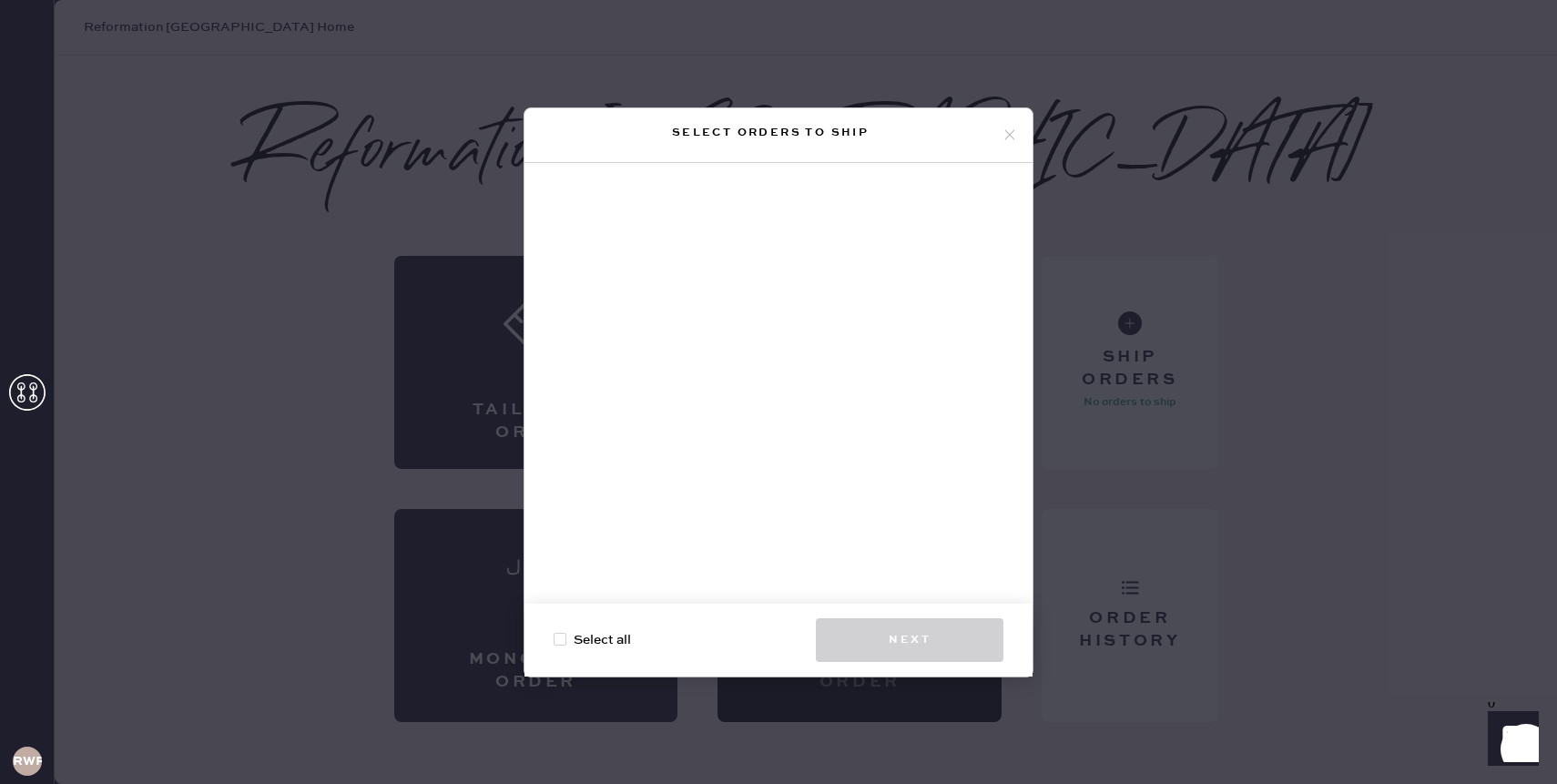
click at [1013, 135] on icon at bounding box center [1010, 135] width 16 height 16
